Goal: Information Seeking & Learning: Learn about a topic

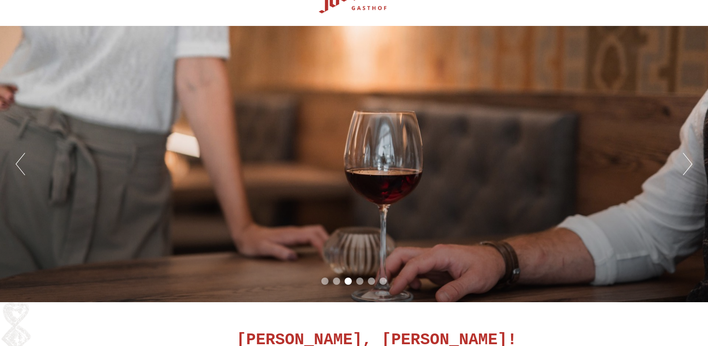
scroll to position [45, 0]
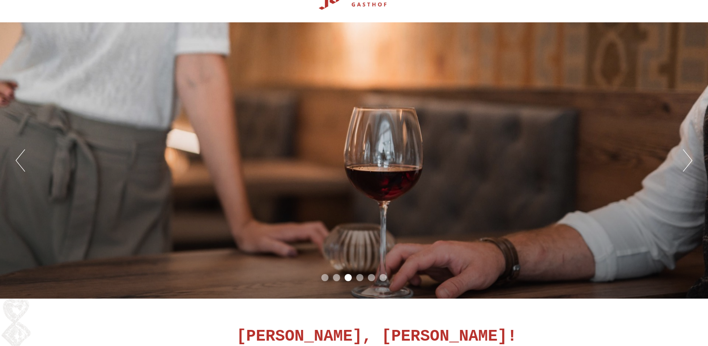
drag, startPoint x: 677, startPoint y: 1, endPoint x: 497, endPoint y: 318, distance: 364.6
click at [497, 318] on div "[PERSON_NAME], [PERSON_NAME]!" at bounding box center [419, 334] width 393 height 45
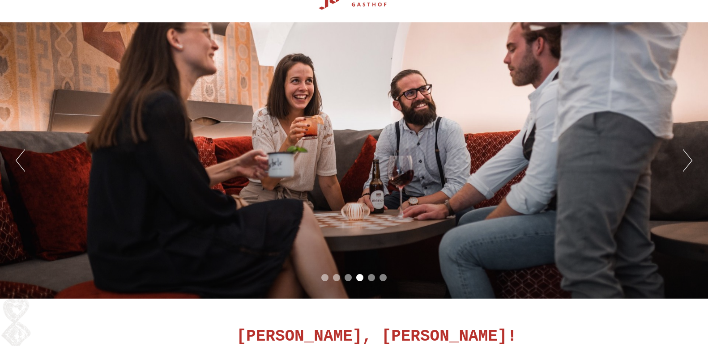
drag, startPoint x: 500, startPoint y: 318, endPoint x: 431, endPoint y: 310, distance: 69.3
click at [431, 310] on div "[PERSON_NAME], [PERSON_NAME]! Urlaub jetzt? Aber sicher! Das Jochele befindet s…" at bounding box center [354, 328] width 708 height 58
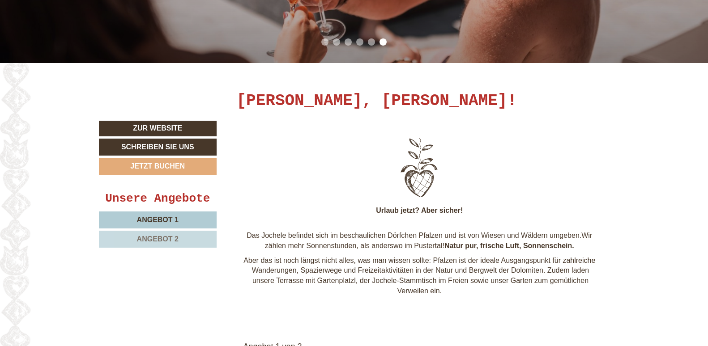
scroll to position [313, 0]
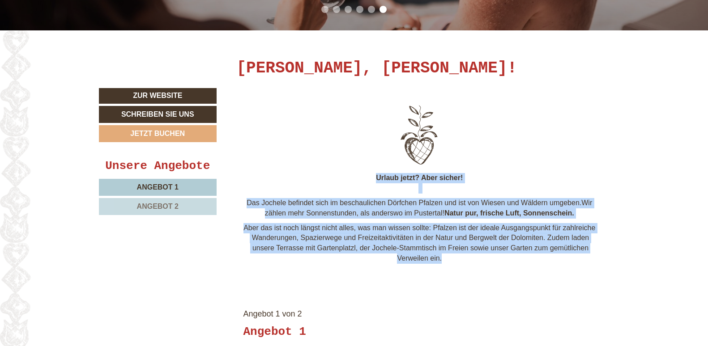
drag, startPoint x: 377, startPoint y: 178, endPoint x: 480, endPoint y: 268, distance: 136.1
click at [480, 268] on div "Urlaub jetzt? Aber sicher! Das Jochele befindet sich im beschaulichen Dörfchen …" at bounding box center [419, 185] width 379 height 194
drag, startPoint x: 480, startPoint y: 268, endPoint x: 425, endPoint y: 246, distance: 58.2
copy div "Urlaub jetzt? Aber sicher! Das Jochele befindet sich im beschaulichen Dörfchen …"
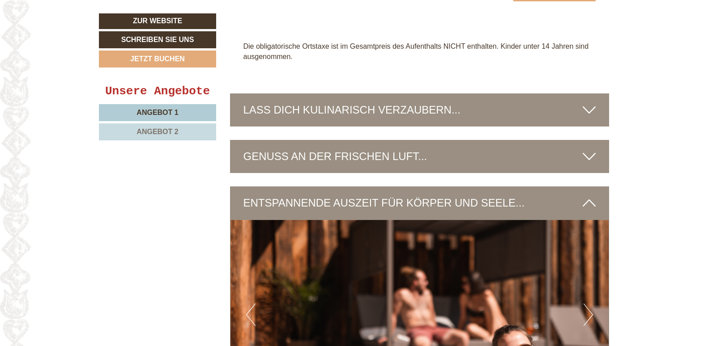
scroll to position [1834, 0]
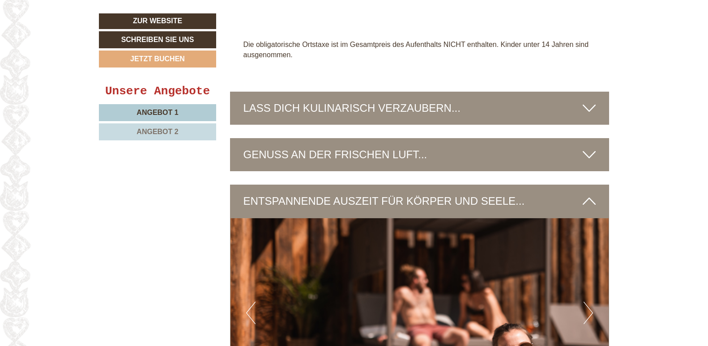
click at [592, 101] on icon at bounding box center [588, 108] width 13 height 15
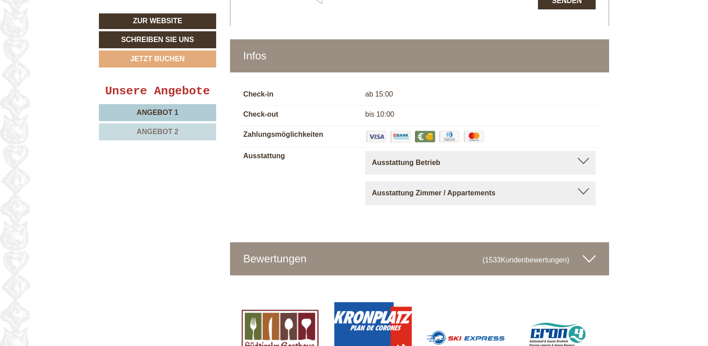
scroll to position [3282, 0]
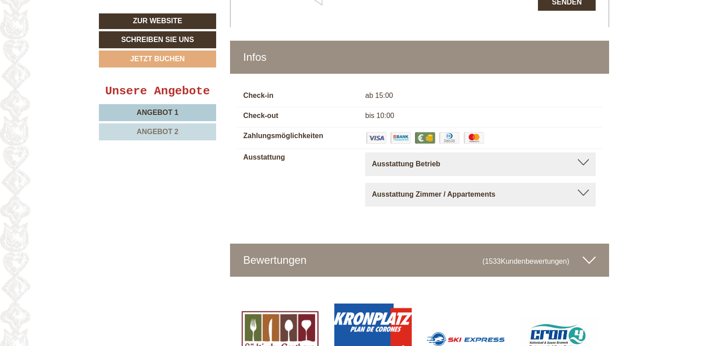
click at [576, 159] on div "Ausstattung Betrieb" at bounding box center [480, 164] width 217 height 10
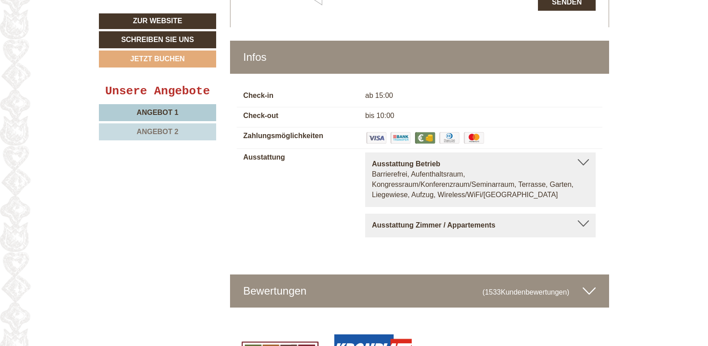
click at [583, 221] on div "Ausstattung Zimmer / Appartements" at bounding box center [480, 226] width 217 height 10
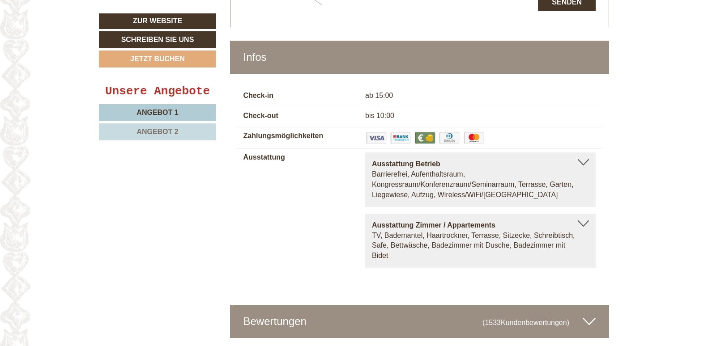
click at [380, 131] on img at bounding box center [376, 138] width 22 height 14
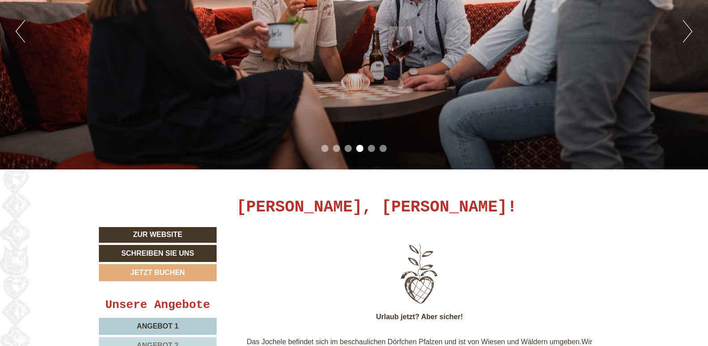
scroll to position [0, 0]
